Goal: Find specific page/section: Find specific page/section

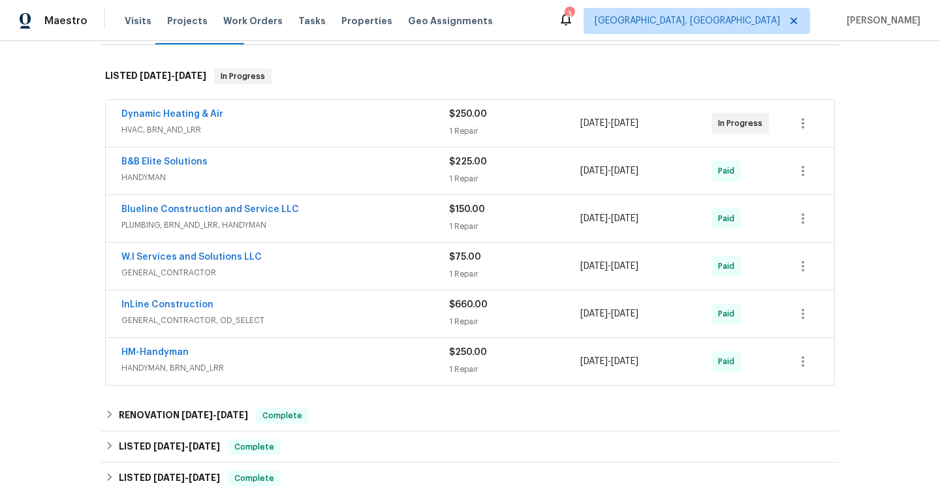
scroll to position [198, 0]
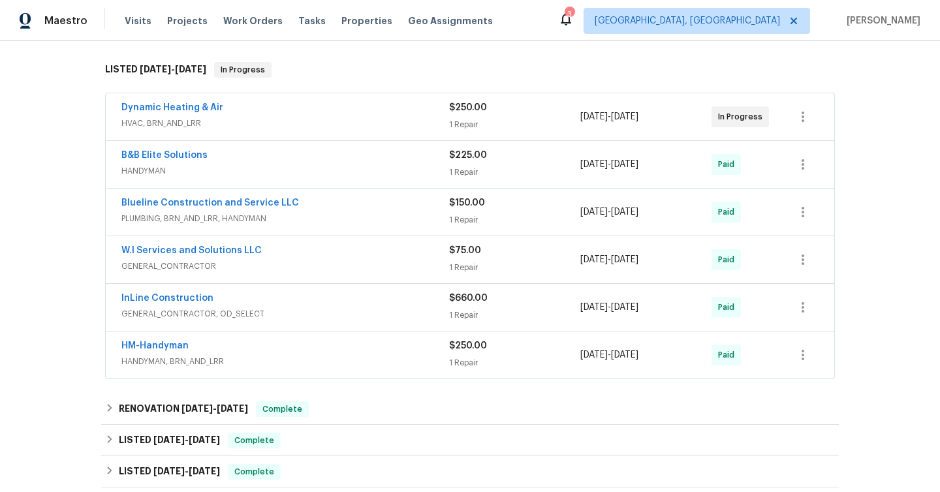
click at [280, 117] on div "Dynamic Heating & Air" at bounding box center [285, 109] width 328 height 16
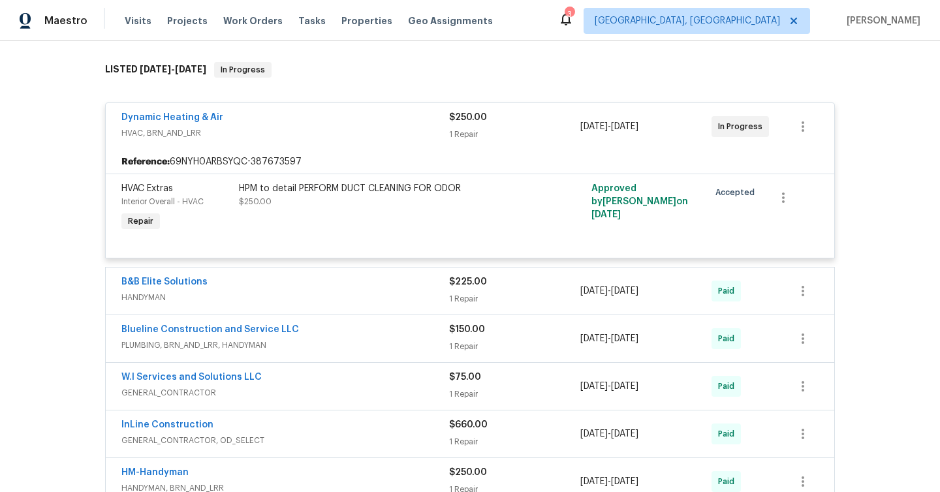
click at [264, 127] on div "Dynamic Heating & Air" at bounding box center [285, 119] width 328 height 16
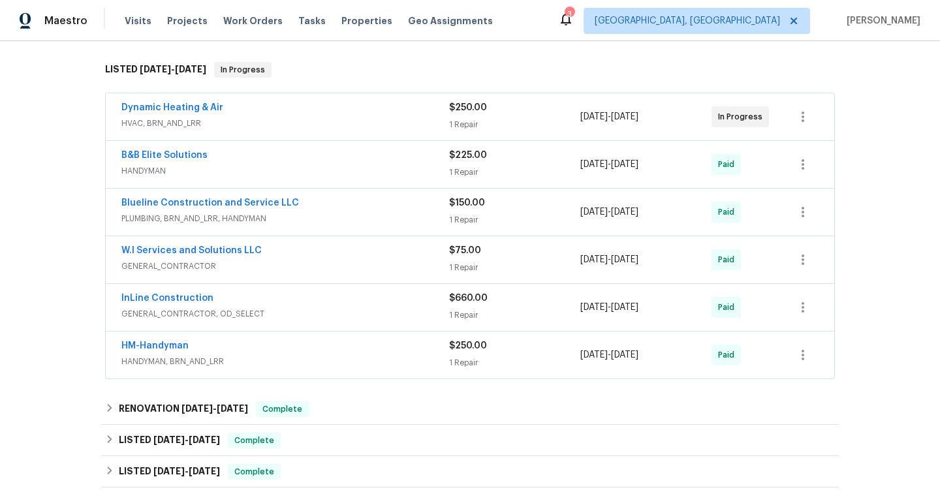
click at [255, 180] on div "B&B Elite Solutions HANDYMAN" at bounding box center [285, 164] width 328 height 31
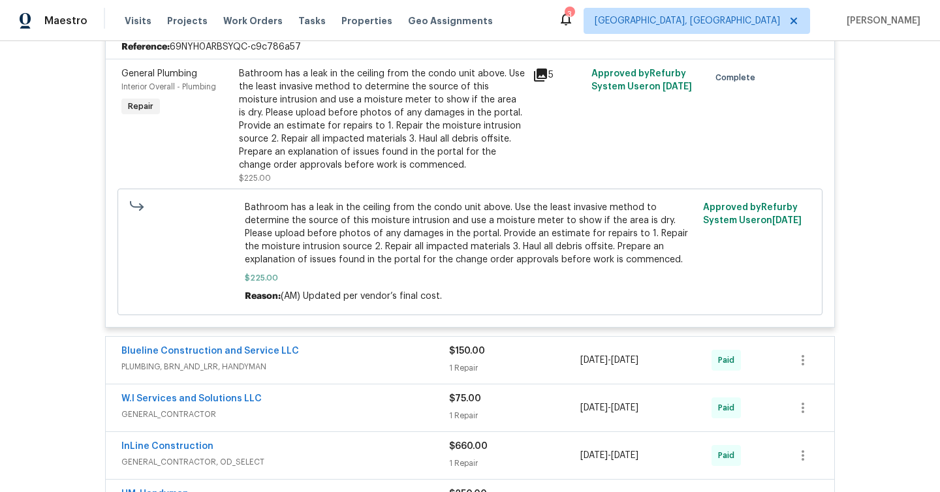
scroll to position [482, 0]
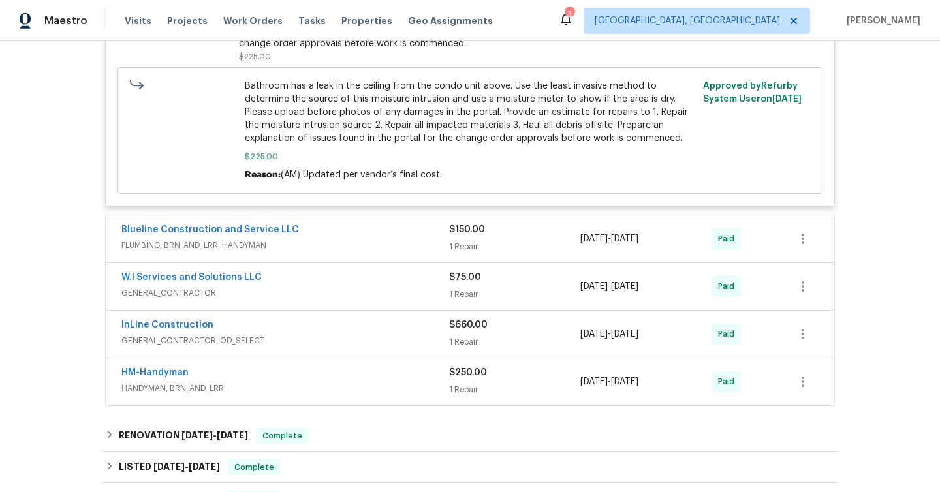
click at [317, 252] on span "PLUMBING, BRN_AND_LRR, HANDYMAN" at bounding box center [285, 245] width 328 height 13
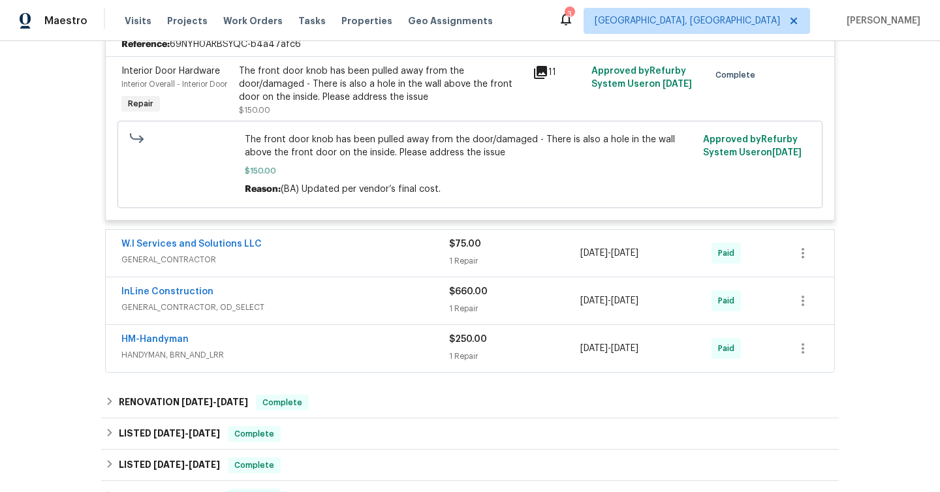
scroll to position [718, 0]
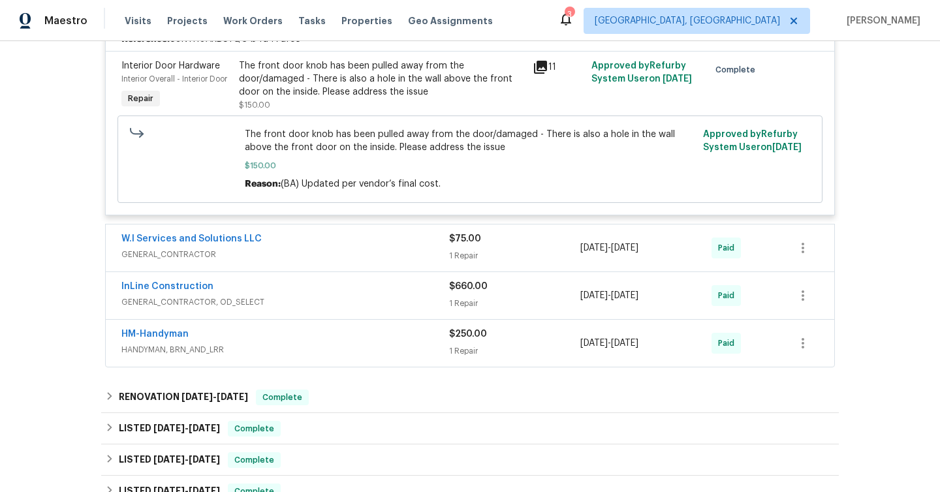
click at [373, 343] on div "HM-Handyman" at bounding box center [285, 336] width 328 height 16
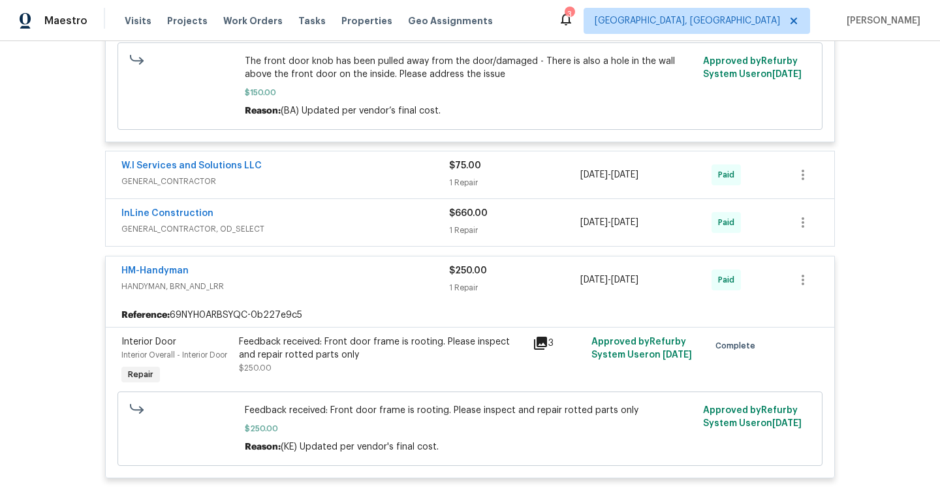
scroll to position [794, 0]
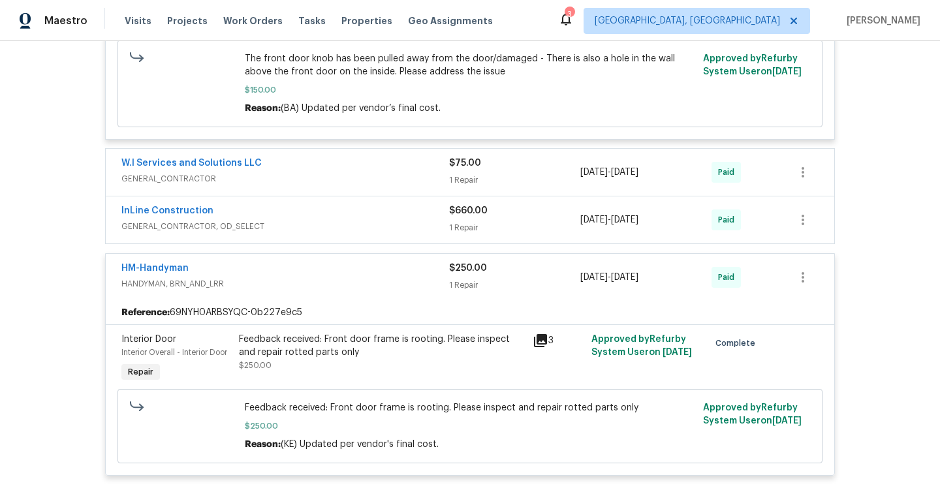
click at [349, 220] on div "InLine Construction" at bounding box center [285, 212] width 328 height 16
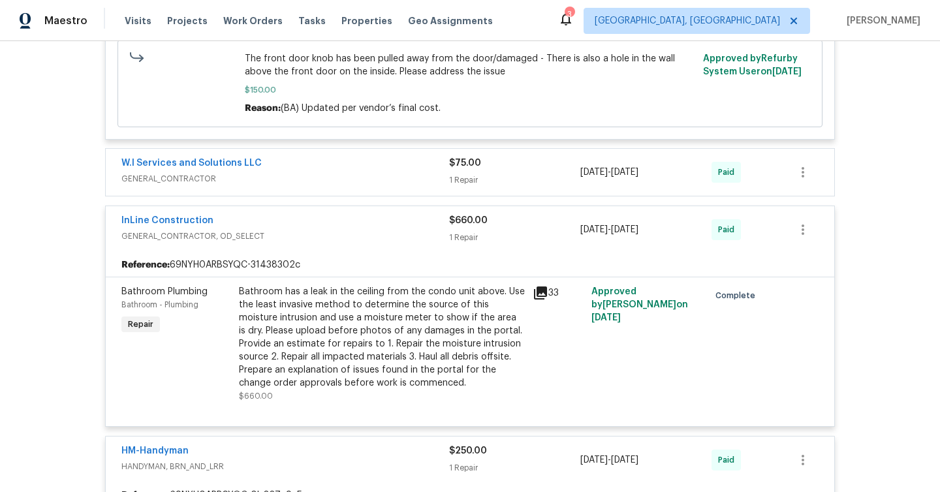
scroll to position [0, 0]
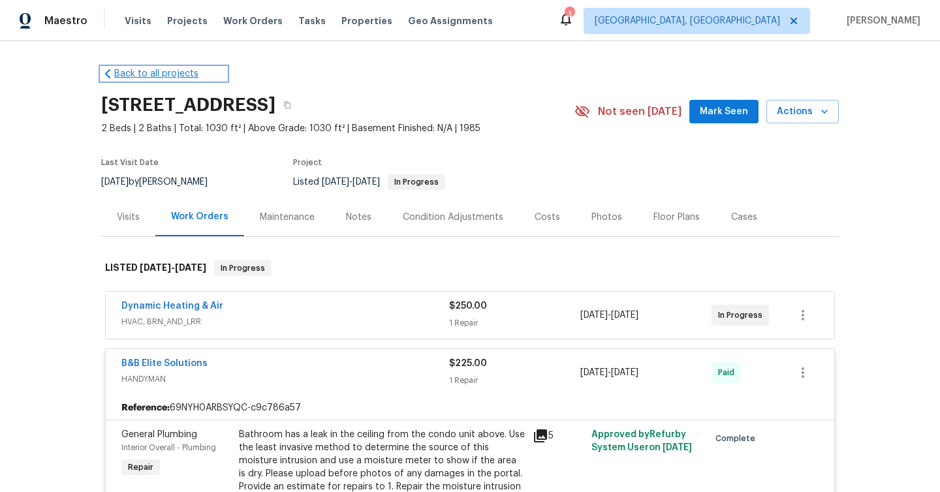
click at [152, 74] on link "Back to all projects" at bounding box center [163, 73] width 125 height 13
